Goal: Task Accomplishment & Management: Manage account settings

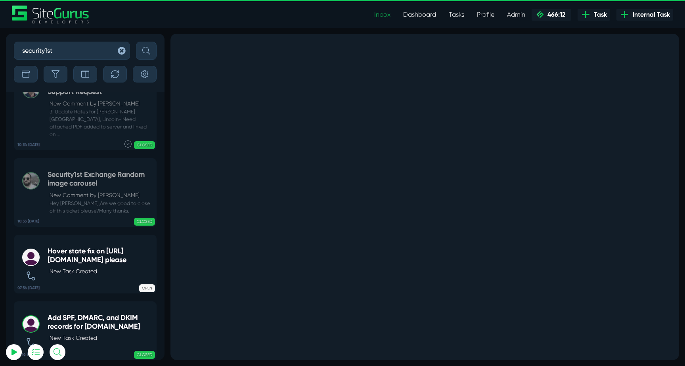
select select "0"
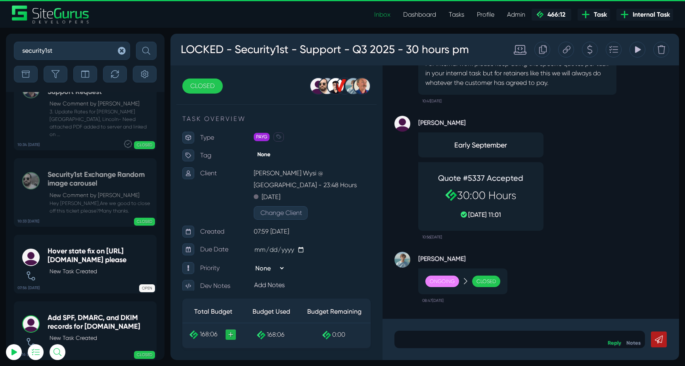
click at [117, 51] on button "button" at bounding box center [122, 51] width 16 height 18
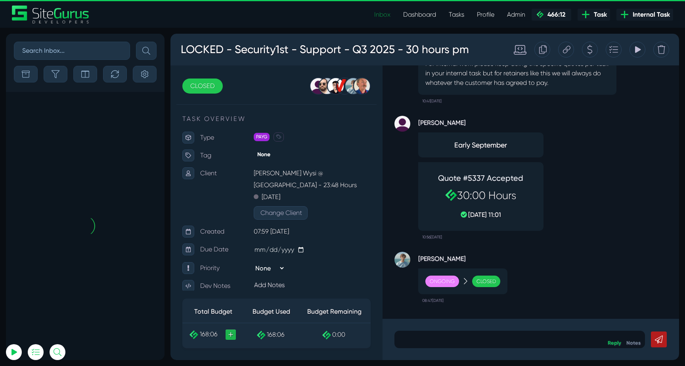
click at [382, 15] on link "Inbox" at bounding box center [382, 15] width 29 height 16
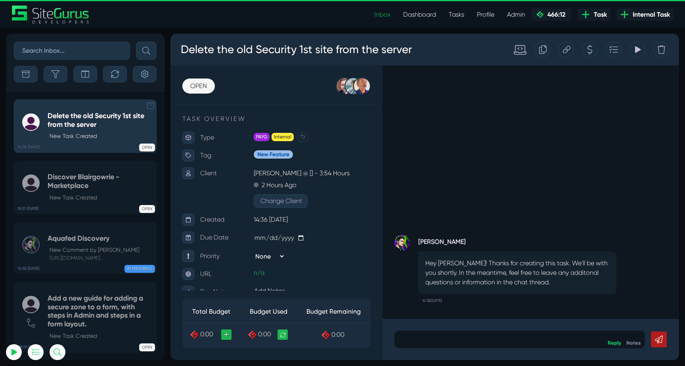
click at [92, 143] on div "OPEN" at bounding box center [115, 146] width 79 height 8
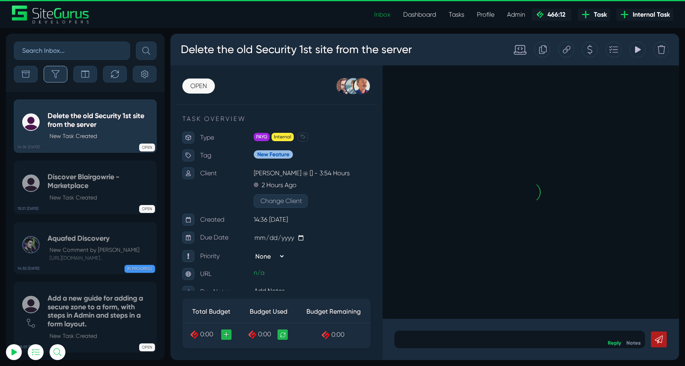
click at [59, 80] on button "button" at bounding box center [56, 74] width 24 height 17
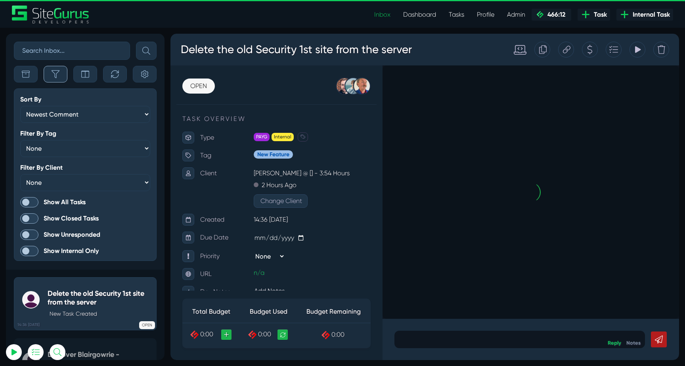
scroll to position [-2164, 0]
click at [24, 199] on span at bounding box center [29, 202] width 18 height 10
click at [0, 0] on input "Show All Tasks" at bounding box center [0, 0] width 0 height 0
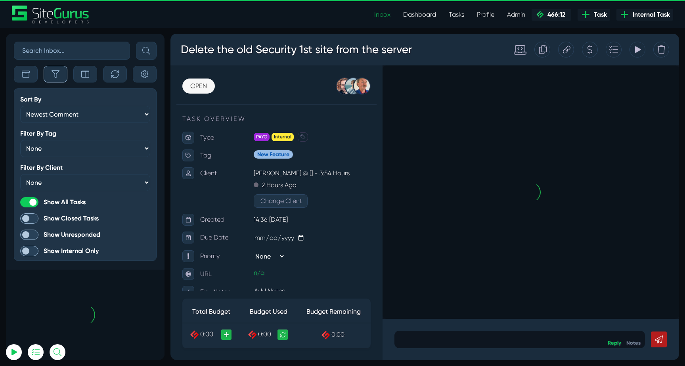
click at [62, 71] on button "button" at bounding box center [56, 74] width 24 height 17
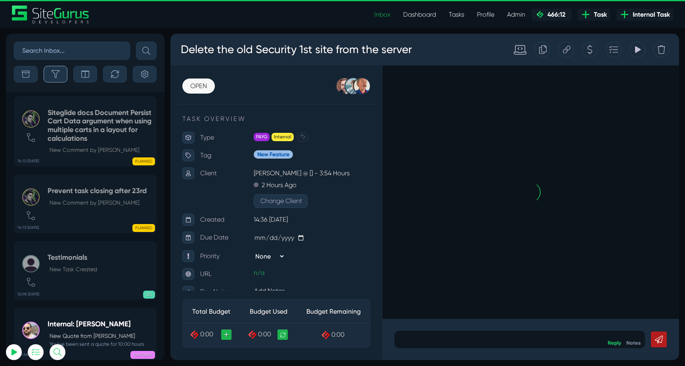
scroll to position [-31362, 0]
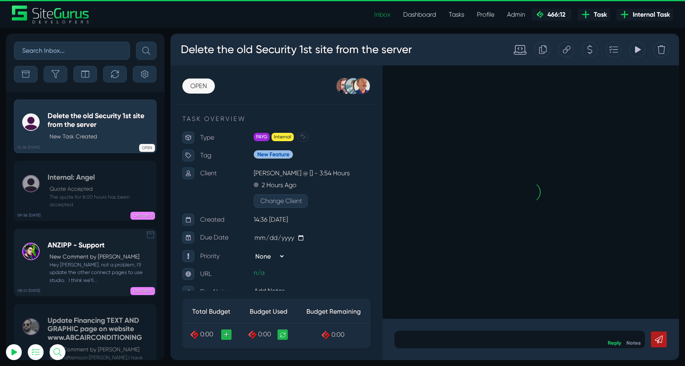
click at [77, 262] on small "Hey Bryce, not a problem, I'll update the other connect pages to use studio. I …" at bounding box center [100, 272] width 105 height 23
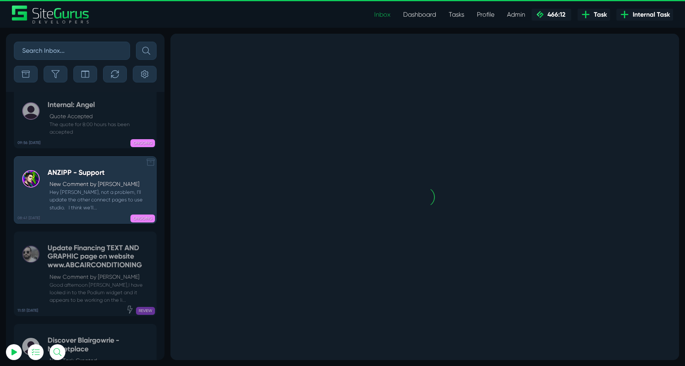
scroll to position [-31234, 0]
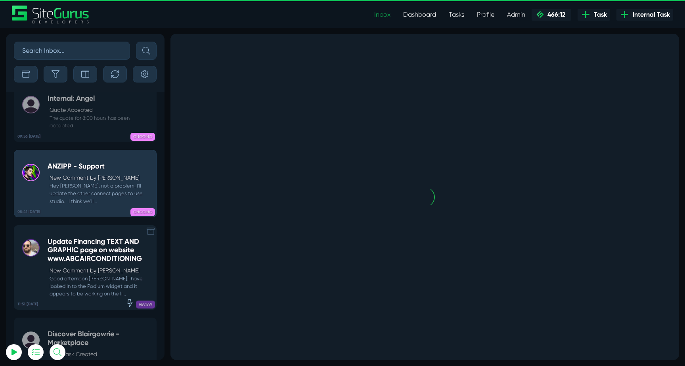
click at [91, 266] on p "New Comment by Gary Purbrick" at bounding box center [101, 270] width 103 height 8
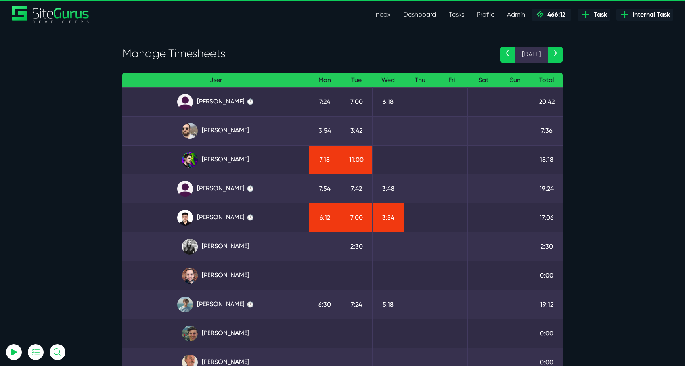
select select "0"
click at [238, 128] on link "[PERSON_NAME]" at bounding box center [216, 131] width 174 height 16
click at [219, 191] on link "Julianne Estras ⏱️" at bounding box center [216, 189] width 174 height 16
click at [245, 305] on link "Matt Jones ⏱️" at bounding box center [216, 305] width 174 height 16
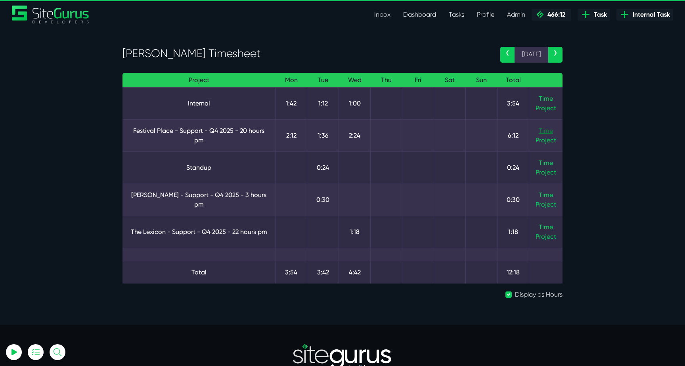
click at [544, 128] on link "Time" at bounding box center [546, 131] width 14 height 8
click at [552, 96] on link "Time" at bounding box center [546, 99] width 14 height 8
click at [546, 227] on link "Time" at bounding box center [546, 227] width 14 height 8
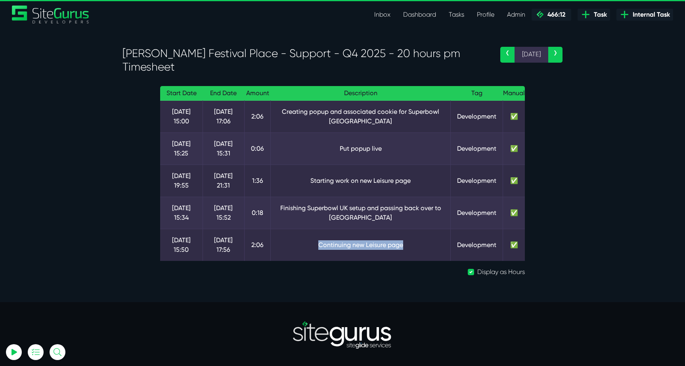
drag, startPoint x: 411, startPoint y: 237, endPoint x: 323, endPoint y: 220, distance: 88.9
click at [323, 229] on td "Continuing new Leisure page" at bounding box center [361, 245] width 180 height 32
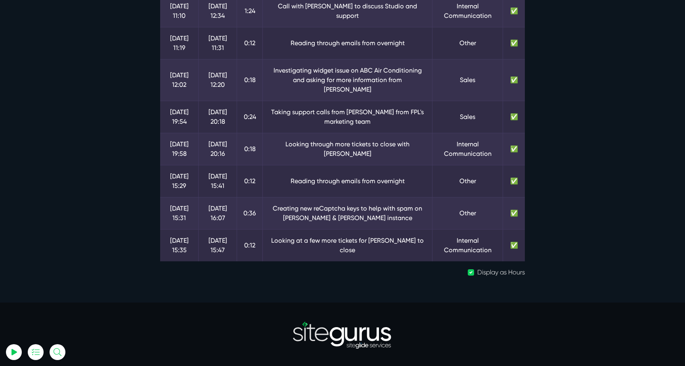
scroll to position [138, 0]
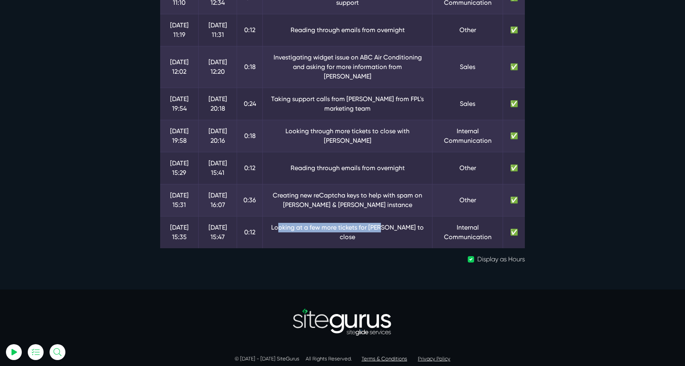
drag, startPoint x: 283, startPoint y: 218, endPoint x: 387, endPoint y: 225, distance: 103.7
click at [387, 225] on td "Looking at a few more tickets for Luke to close" at bounding box center [348, 232] width 170 height 32
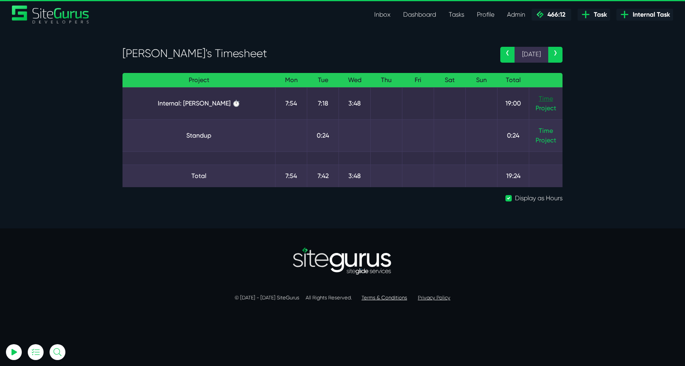
click at [543, 97] on link "Time" at bounding box center [546, 99] width 14 height 8
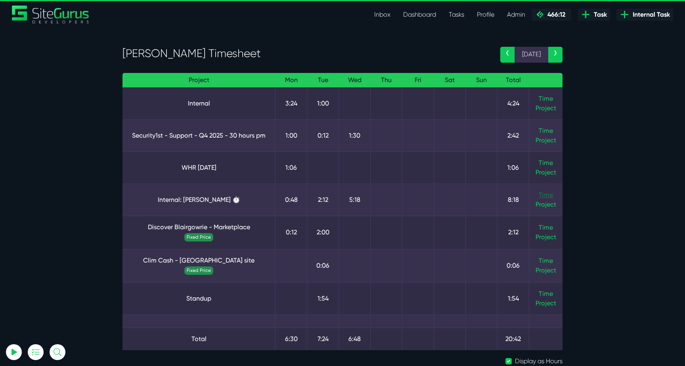
click at [541, 193] on link "Time" at bounding box center [546, 195] width 14 height 8
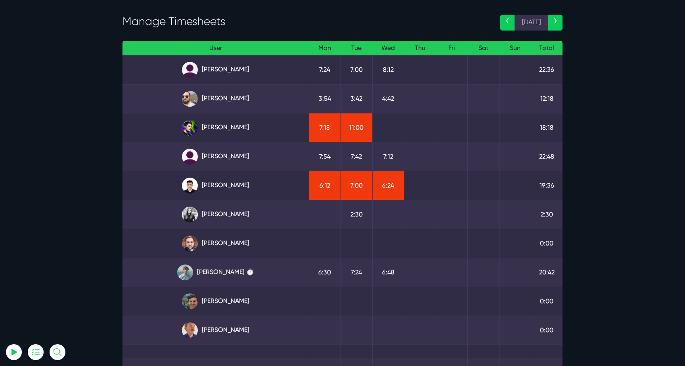
scroll to position [32, 0]
click at [236, 186] on link "Kevin Abelgas" at bounding box center [216, 186] width 174 height 16
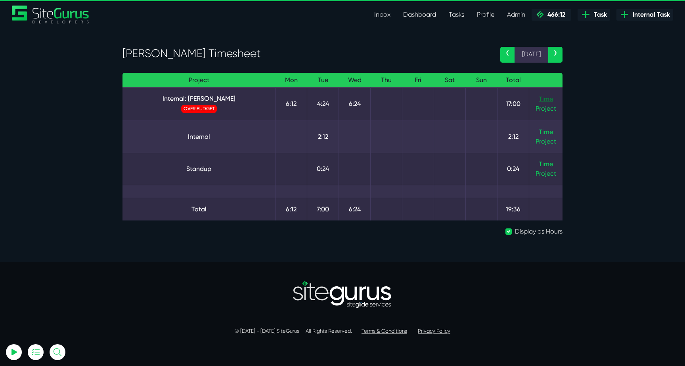
click at [542, 100] on link "Time" at bounding box center [546, 99] width 14 height 8
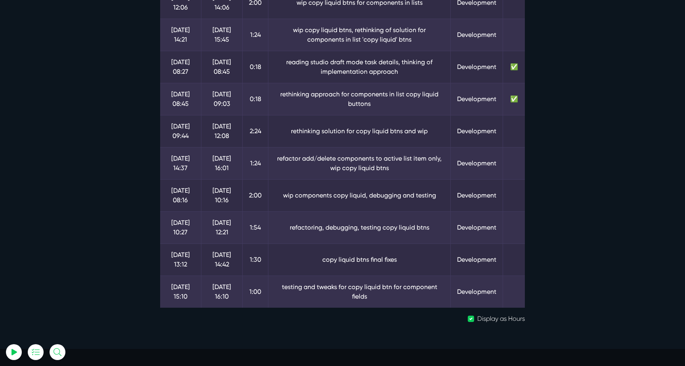
scroll to position [201, 0]
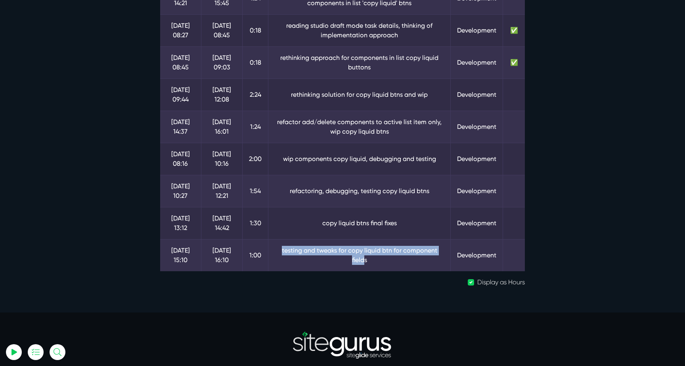
drag, startPoint x: 264, startPoint y: 255, endPoint x: 439, endPoint y: 256, distance: 174.4
click at [439, 256] on td "testing and tweaks for copy liquid btn for component fields" at bounding box center [359, 255] width 182 height 32
drag, startPoint x: 319, startPoint y: 224, endPoint x: 434, endPoint y: 228, distance: 115.0
click at [434, 228] on td "copy liquid btns final fixes" at bounding box center [359, 223] width 182 height 32
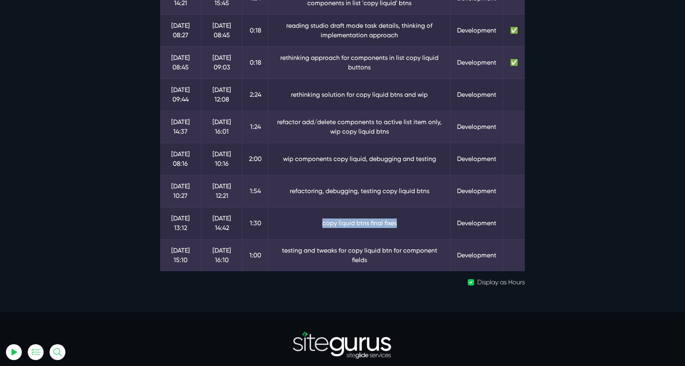
click at [434, 228] on td "copy liquid btns final fixes" at bounding box center [359, 223] width 182 height 32
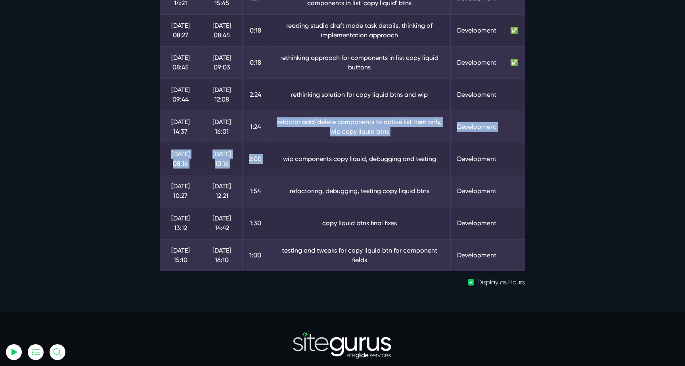
drag, startPoint x: 281, startPoint y: 116, endPoint x: 404, endPoint y: 146, distance: 126.1
click at [404, 145] on tbody "[DATE] 08:25 [DATE] 10:19 1:54 refactoring, removing duplicate code, fixing iss…" at bounding box center [342, 78] width 365 height 385
click at [404, 146] on td "wip components copy liquid, debugging and testing" at bounding box center [359, 159] width 182 height 32
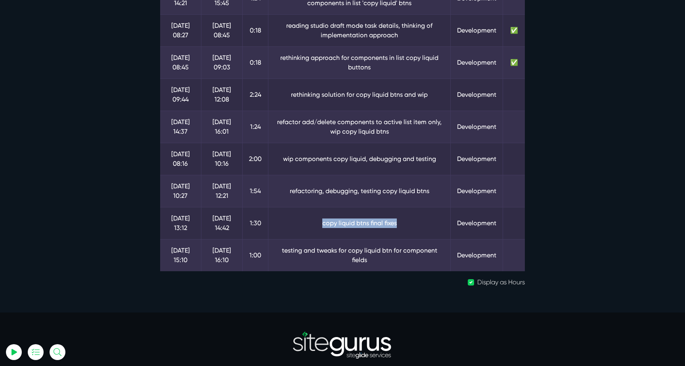
drag, startPoint x: 366, startPoint y: 226, endPoint x: 304, endPoint y: 226, distance: 62.6
click at [304, 226] on td "copy liquid btns final fixes" at bounding box center [359, 223] width 182 height 32
drag, startPoint x: 288, startPoint y: 160, endPoint x: 416, endPoint y: 165, distance: 128.5
click at [415, 163] on td "wip components copy liquid, debugging and testing" at bounding box center [359, 159] width 182 height 32
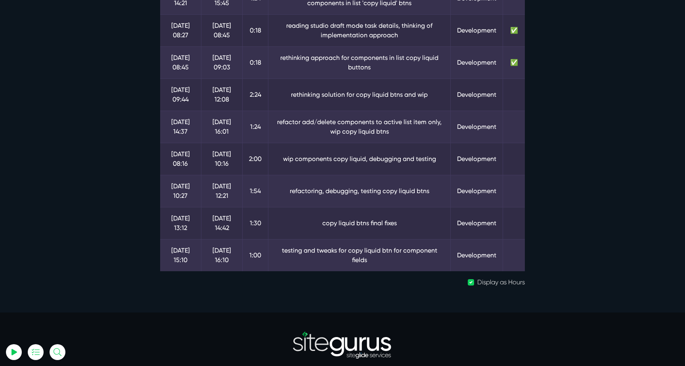
click at [416, 165] on td "wip components copy liquid, debugging and testing" at bounding box center [359, 159] width 182 height 32
